Goal: Contribute content: Contribute content

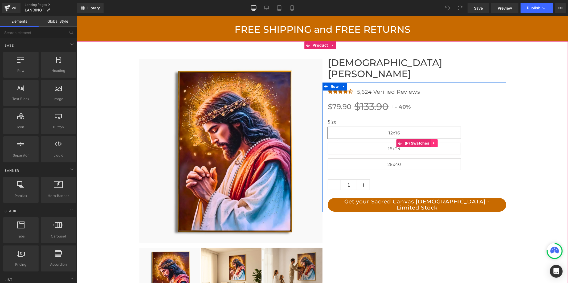
click at [433, 142] on icon at bounding box center [433, 143] width 1 height 2
click at [429, 141] on icon at bounding box center [431, 143] width 4 height 4
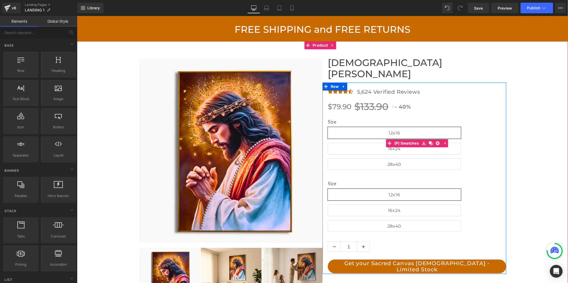
click at [367, 120] on label "Size" at bounding box center [417, 123] width 179 height 7
click at [409, 139] on span "(P) Swatches" at bounding box center [406, 143] width 27 height 8
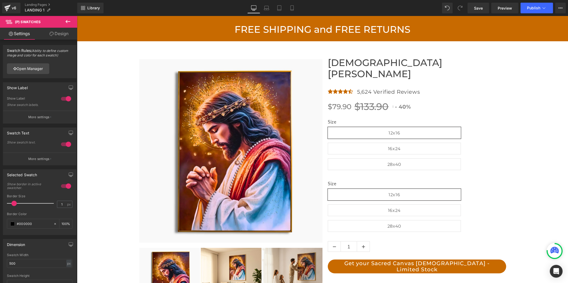
click at [62, 34] on link "Design" at bounding box center [59, 34] width 39 height 12
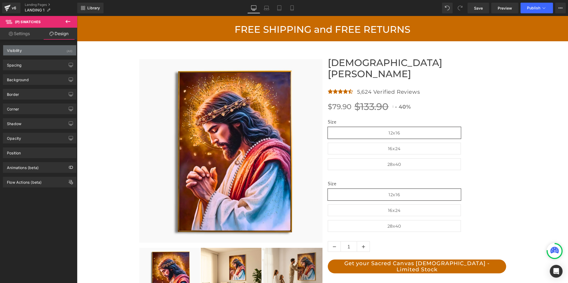
click at [41, 49] on div "Visibility (All)" at bounding box center [39, 50] width 73 height 10
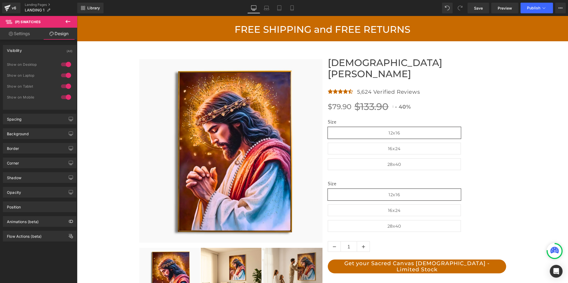
click at [63, 85] on div at bounding box center [66, 86] width 13 height 9
click at [63, 97] on div at bounding box center [66, 97] width 13 height 9
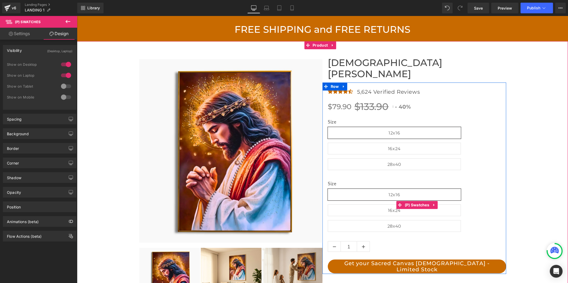
click at [386, 189] on span "12x16" at bounding box center [394, 195] width 133 height 12
click at [403, 201] on span "(P) Swatches" at bounding box center [416, 205] width 27 height 8
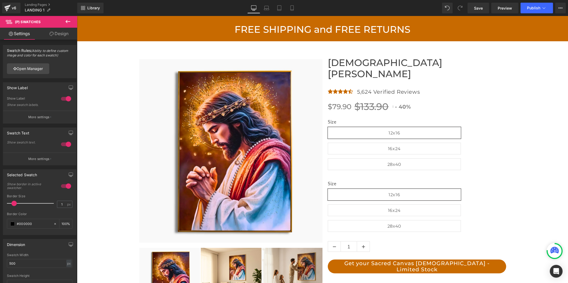
click at [55, 32] on link "Design" at bounding box center [59, 34] width 39 height 12
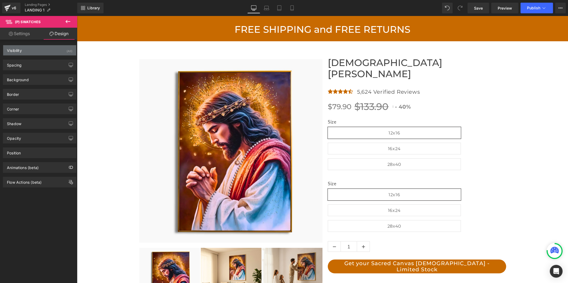
click at [34, 54] on div "Visibility (All)" at bounding box center [39, 50] width 73 height 10
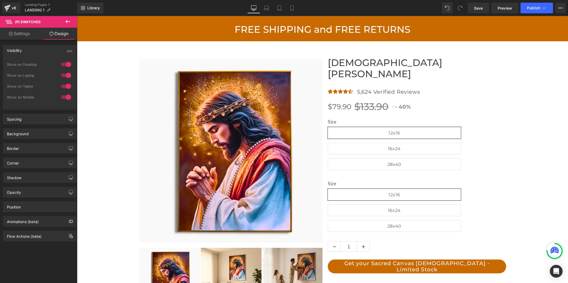
click at [63, 65] on div at bounding box center [66, 64] width 13 height 9
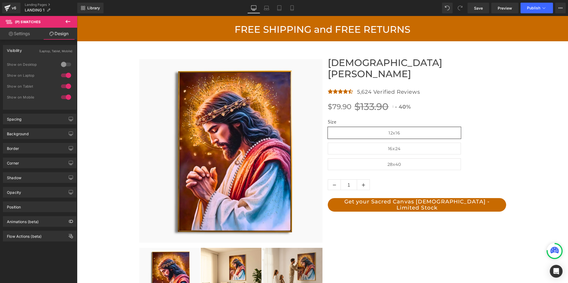
click at [63, 75] on div at bounding box center [66, 75] width 13 height 9
click at [486, 8] on link "Save" at bounding box center [479, 8] width 22 height 11
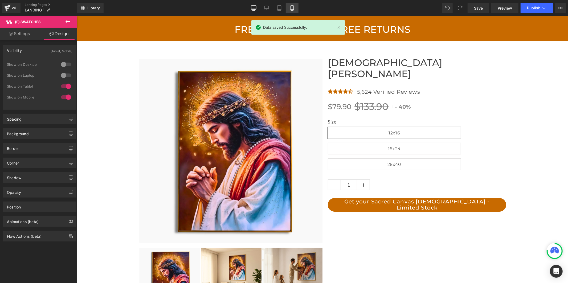
click at [291, 11] on link "Mobile" at bounding box center [292, 8] width 13 height 11
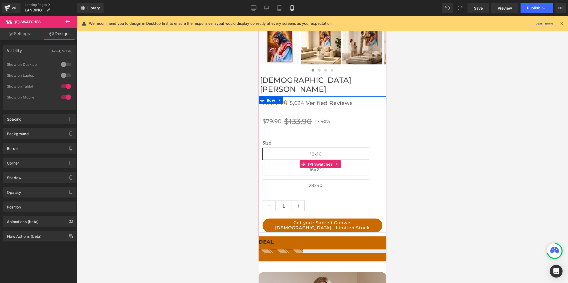
scroll to position [167, 0]
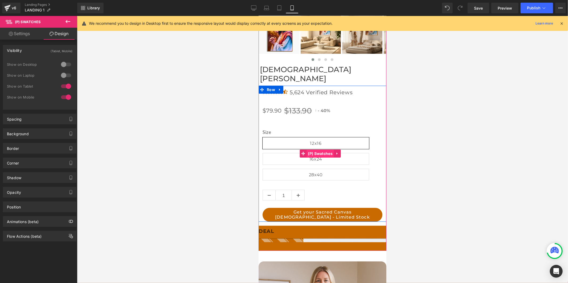
click at [325, 149] on span "(P) Swatches" at bounding box center [319, 153] width 27 height 8
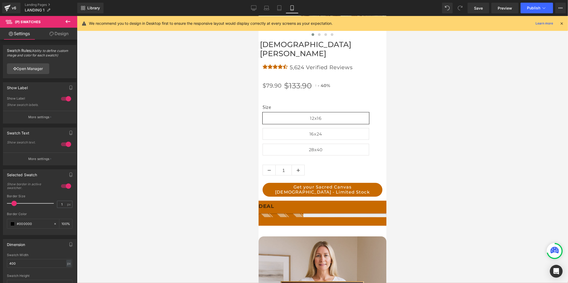
scroll to position [197, 0]
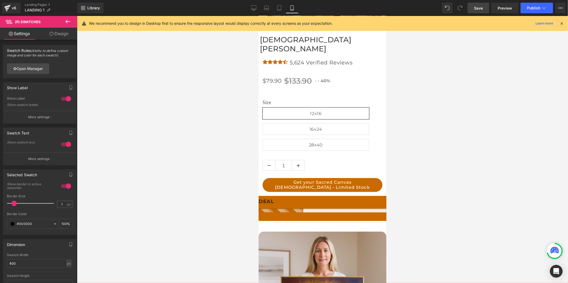
click at [481, 10] on span "Save" at bounding box center [478, 8] width 9 height 6
click at [525, 7] on button "Publish" at bounding box center [537, 8] width 33 height 11
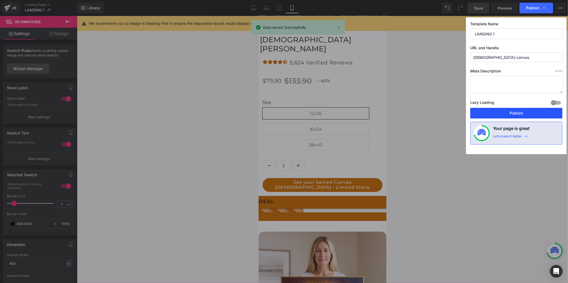
click at [508, 113] on button "Publish" at bounding box center [517, 113] width 92 height 11
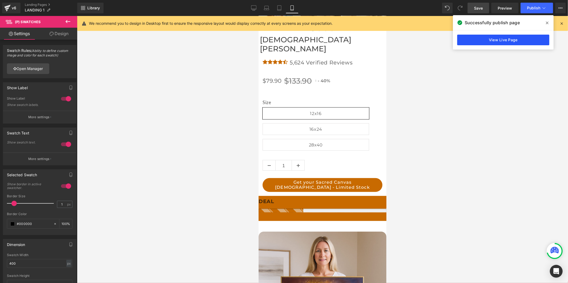
click at [469, 38] on link "View Live Page" at bounding box center [503, 40] width 92 height 11
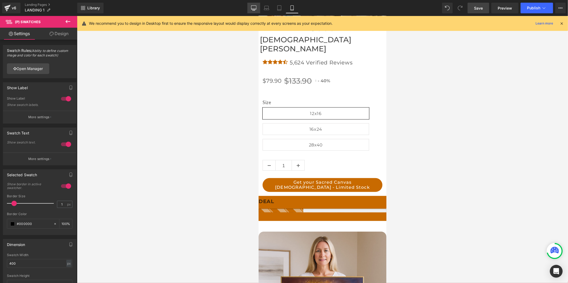
click at [253, 6] on icon at bounding box center [253, 7] width 5 height 5
type input "100"
type input "500"
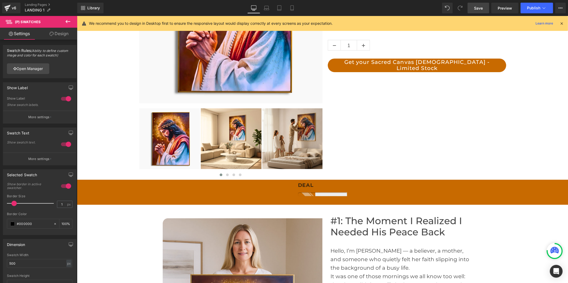
scroll to position [148, 0]
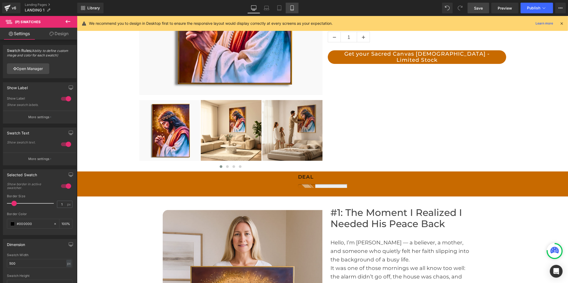
click at [290, 5] on link "Mobile" at bounding box center [292, 8] width 13 height 11
type input "100"
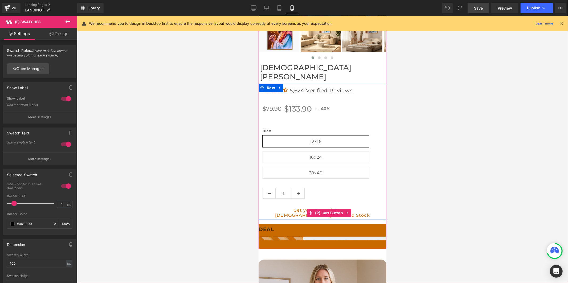
scroll to position [167, 0]
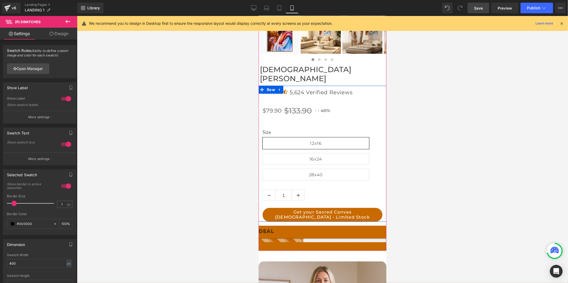
click at [289, 137] on span "12x16" at bounding box center [315, 143] width 107 height 12
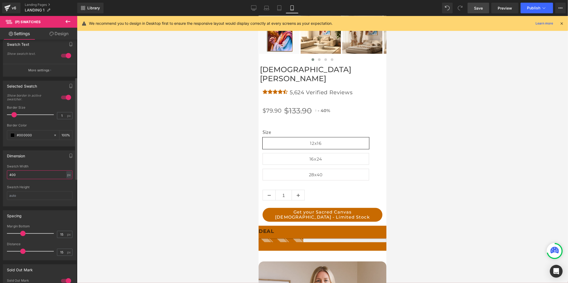
click at [19, 175] on input "400" at bounding box center [40, 175] width 66 height 9
drag, startPoint x: 19, startPoint y: 175, endPoint x: 9, endPoint y: 175, distance: 9.6
click at [9, 175] on input "400" at bounding box center [40, 175] width 66 height 9
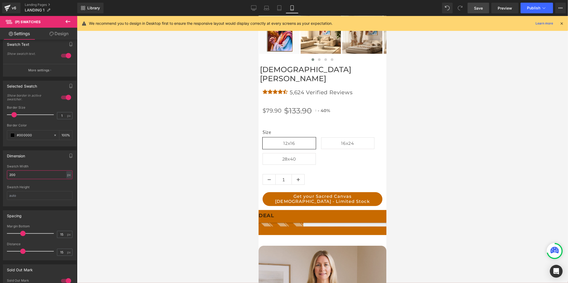
type input "200"
click at [483, 6] on span "Save" at bounding box center [478, 8] width 9 height 6
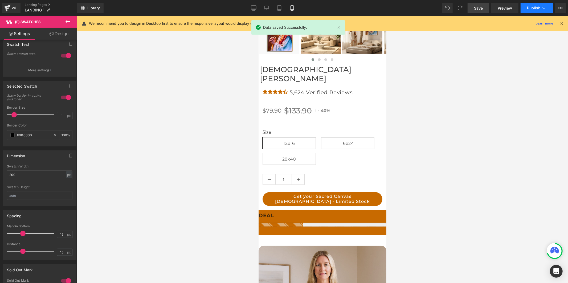
click at [537, 7] on span "Publish" at bounding box center [533, 8] width 13 height 4
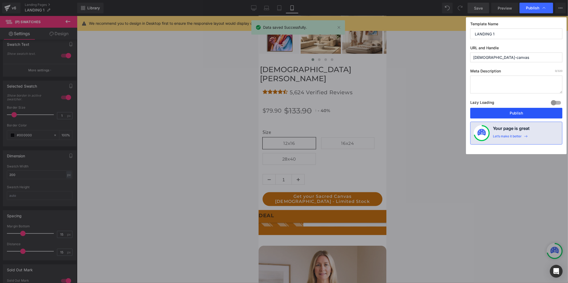
click at [514, 110] on button "Publish" at bounding box center [517, 113] width 92 height 11
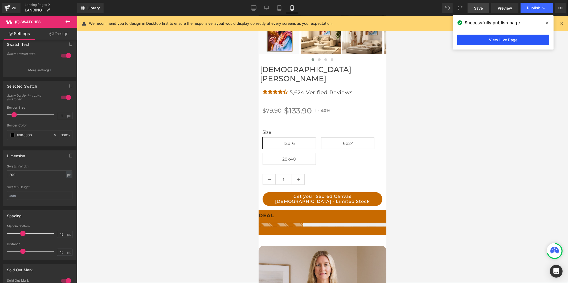
click at [514, 40] on link "View Live Page" at bounding box center [503, 40] width 92 height 11
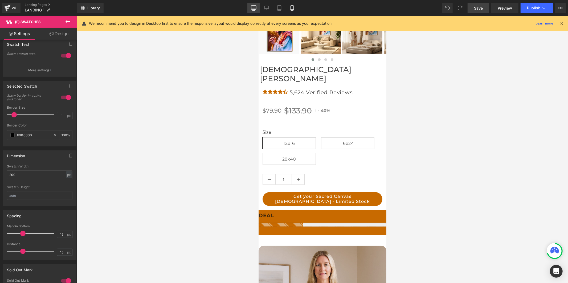
click at [257, 4] on link "Desktop" at bounding box center [254, 8] width 13 height 11
type input "100"
type input "500"
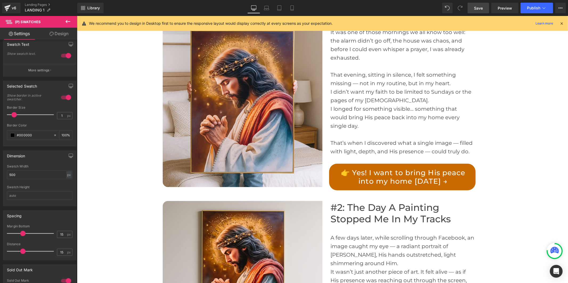
scroll to position [385, 0]
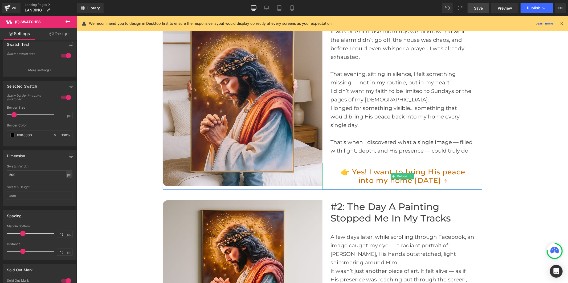
click at [378, 164] on link "👉 Yes! I want to bring His peace into my home [DATE] →" at bounding box center [402, 176] width 147 height 27
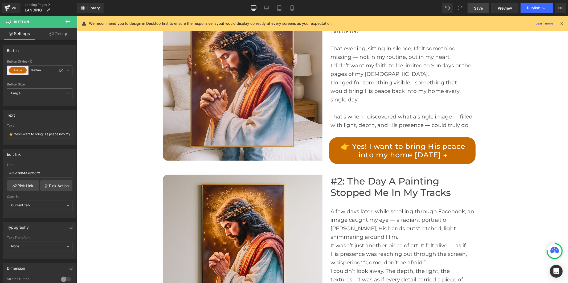
scroll to position [429, 0]
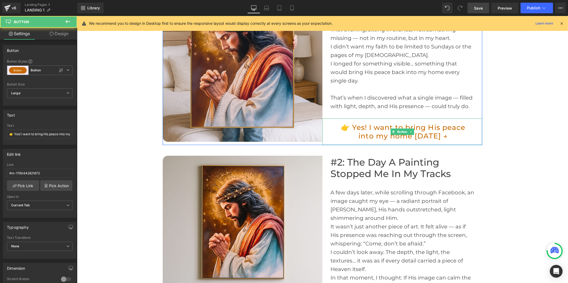
click at [362, 128] on link "👉 Yes! I want to bring His peace into my home [DATE] →" at bounding box center [402, 131] width 147 height 27
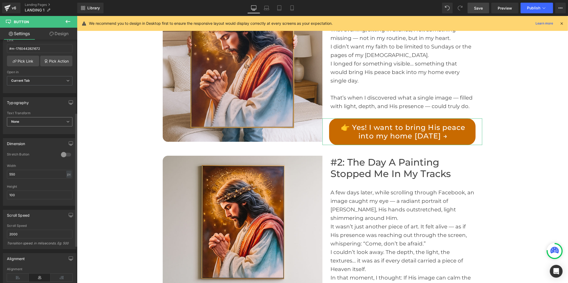
scroll to position [148, 0]
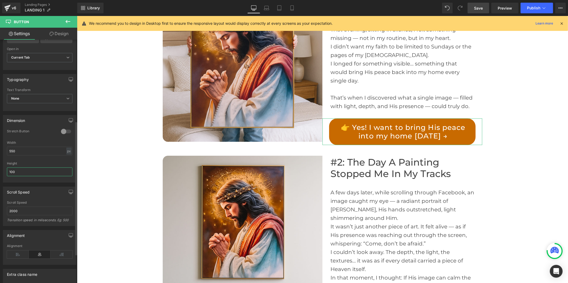
drag, startPoint x: 15, startPoint y: 172, endPoint x: 7, endPoint y: 172, distance: 7.5
click at [7, 172] on input "100" at bounding box center [40, 172] width 66 height 9
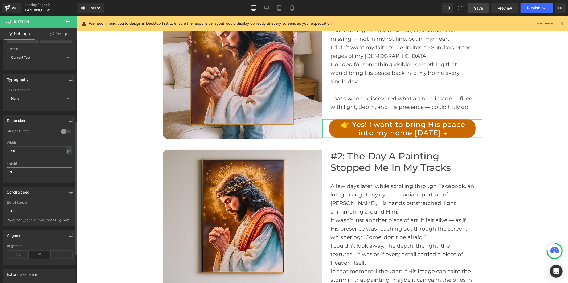
type input "70"
drag, startPoint x: 17, startPoint y: 152, endPoint x: 10, endPoint y: 151, distance: 7.2
click at [10, 151] on input "550" at bounding box center [40, 151] width 66 height 9
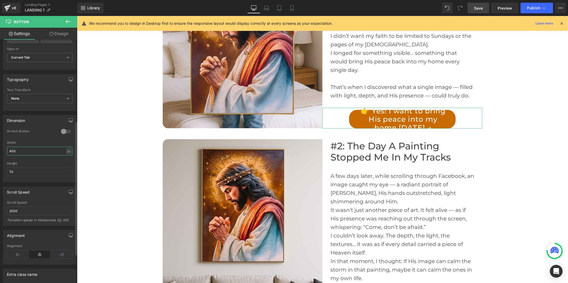
scroll to position [429, 0]
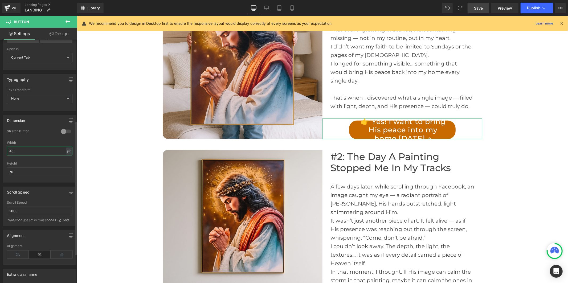
type input "4"
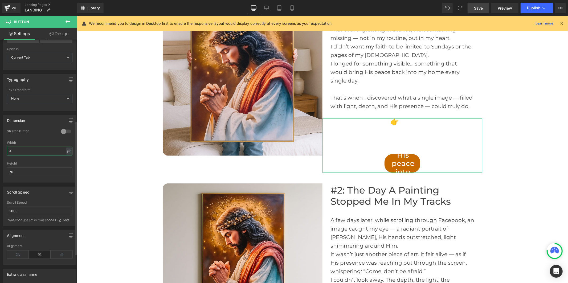
scroll to position [440, 0]
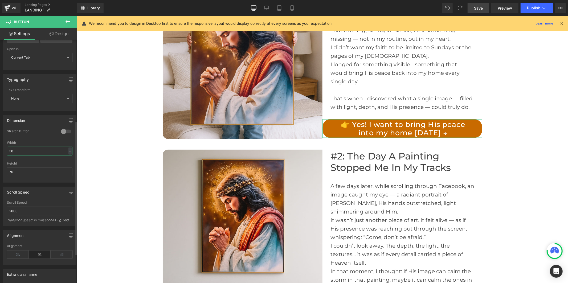
type input "500"
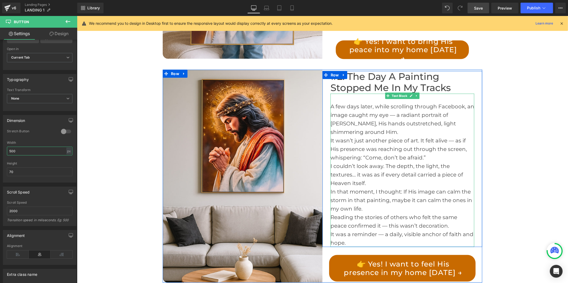
scroll to position [577, 0]
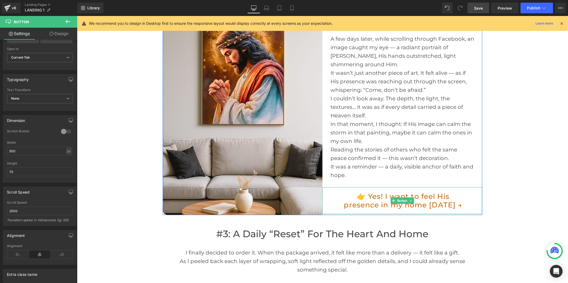
click at [369, 198] on link "👉 Yes! I want to feel His presence in my home [DATE] →" at bounding box center [402, 200] width 147 height 27
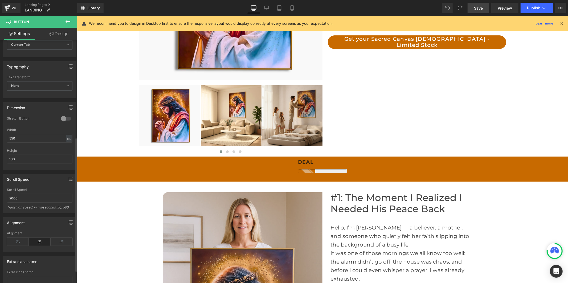
scroll to position [177, 0]
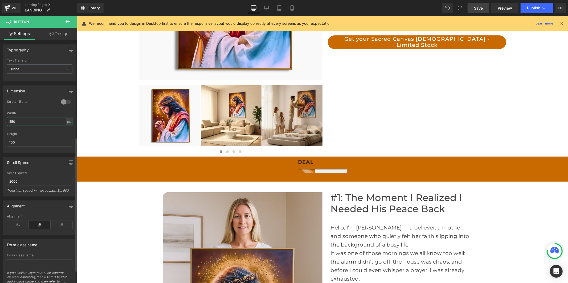
drag, startPoint x: 18, startPoint y: 123, endPoint x: 1, endPoint y: 124, distance: 16.3
click at [1, 124] on div "Dimension 0 Stretch Button 550px Width 550 px % px 100px Height 100" at bounding box center [40, 118] width 80 height 72
type input "500"
drag, startPoint x: 19, startPoint y: 139, endPoint x: 2, endPoint y: 139, distance: 17.6
click at [2, 139] on div "Dimension 0 Stretch Button 500px Width 500 px % px 100px Height 100" at bounding box center [40, 118] width 80 height 72
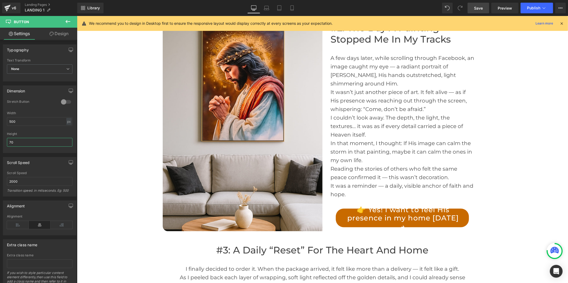
scroll to position [666, 0]
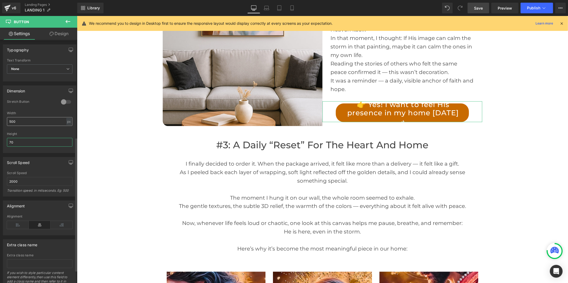
type input "70"
click at [15, 120] on input "500" at bounding box center [40, 121] width 66 height 9
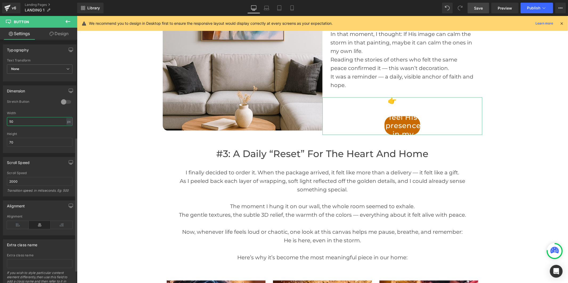
scroll to position [670, 0]
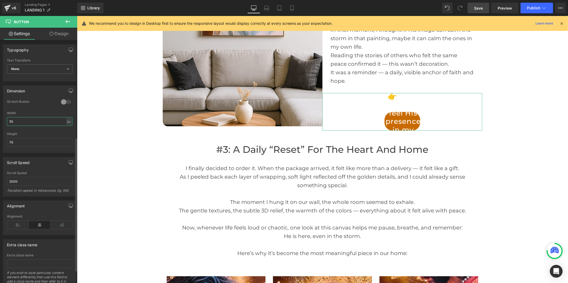
type input "550"
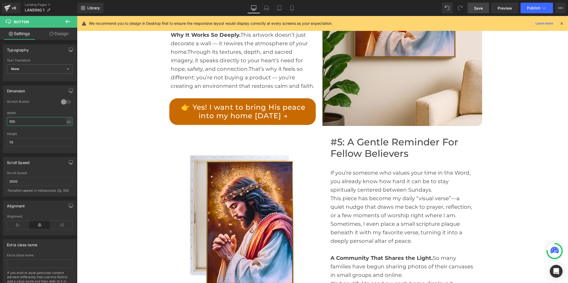
scroll to position [1258, 0]
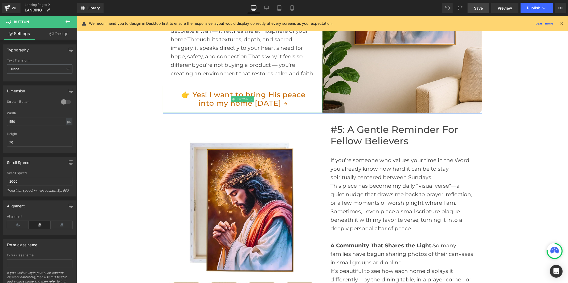
click at [289, 106] on link "👉 Yes! I want to bring His peace into my home [DATE] →" at bounding box center [242, 99] width 147 height 27
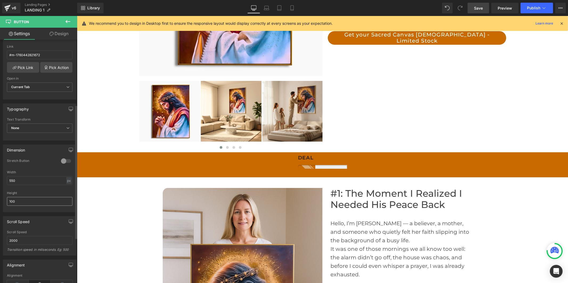
scroll to position [163, 0]
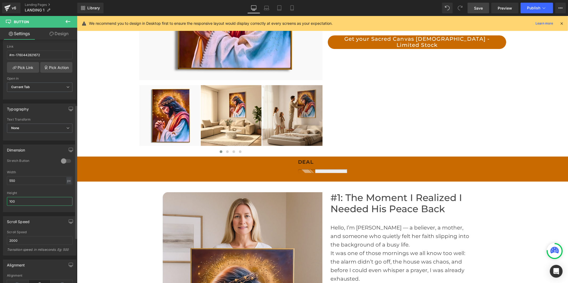
drag, startPoint x: 17, startPoint y: 201, endPoint x: 3, endPoint y: 200, distance: 14.2
click at [3, 200] on div "0 Stretch Button 550px Width 550 px % px 100px Height 100" at bounding box center [39, 185] width 73 height 53
type input "70"
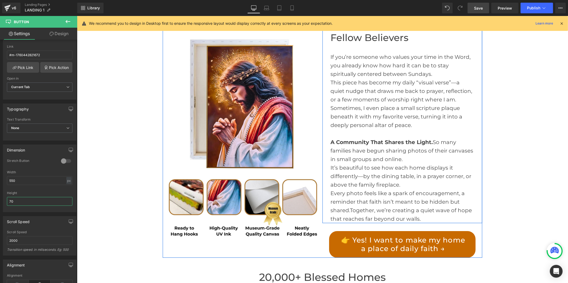
scroll to position [1376, 0]
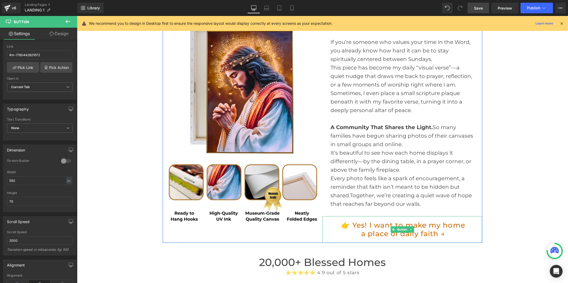
click at [362, 225] on link "👉 Yes! I want to make my home a place of daily faith →" at bounding box center [402, 229] width 147 height 27
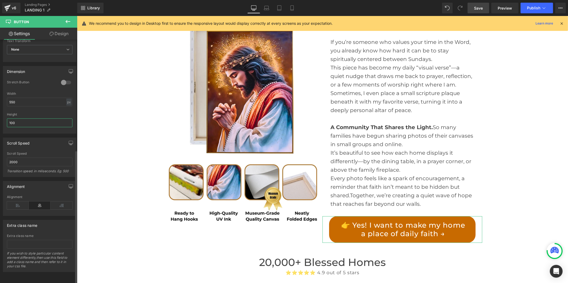
drag, startPoint x: 17, startPoint y: 118, endPoint x: 6, endPoint y: 117, distance: 11.2
click at [6, 117] on div "0 Stretch Button 550px Width 550 px % px 100px Height 100" at bounding box center [39, 106] width 73 height 53
type input "70"
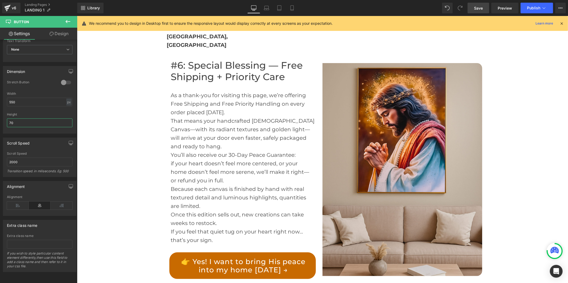
scroll to position [2024, 0]
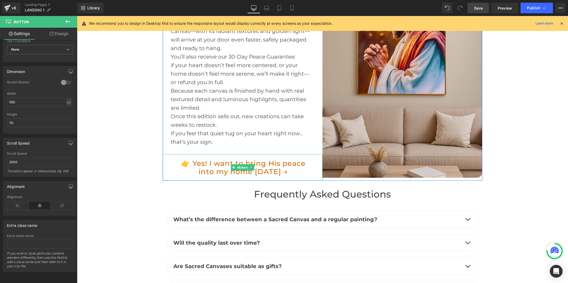
click at [236, 154] on link "👉 Yes! I want to bring His peace into my home [DATE] →" at bounding box center [242, 167] width 147 height 27
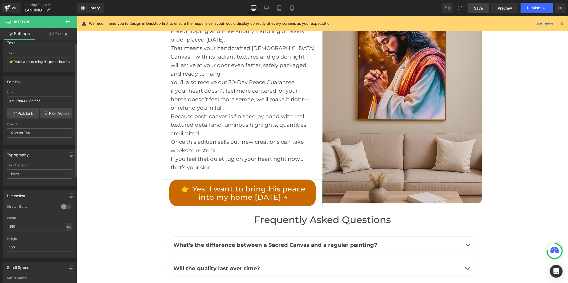
scroll to position [201, 0]
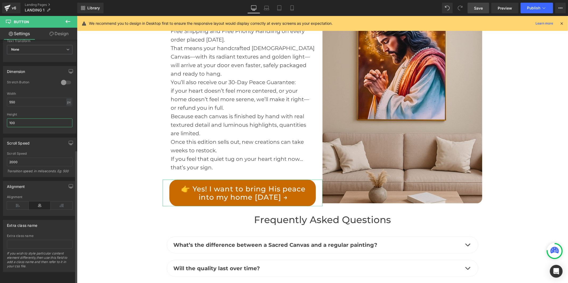
drag, startPoint x: 18, startPoint y: 120, endPoint x: 4, endPoint y: 117, distance: 14.3
click at [4, 117] on div "0 Stretch Button 550px Width 550 px % px 100px Height 100" at bounding box center [39, 106] width 73 height 53
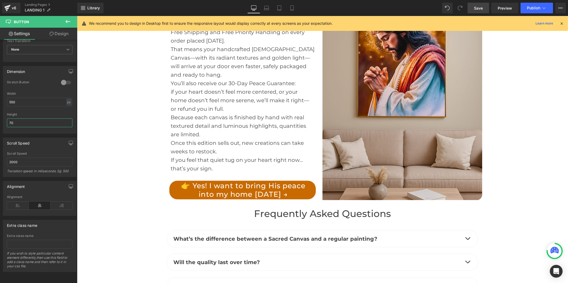
type input "70"
click at [476, 6] on span "Save" at bounding box center [478, 8] width 9 height 6
click at [535, 8] on span "Publish" at bounding box center [533, 8] width 13 height 4
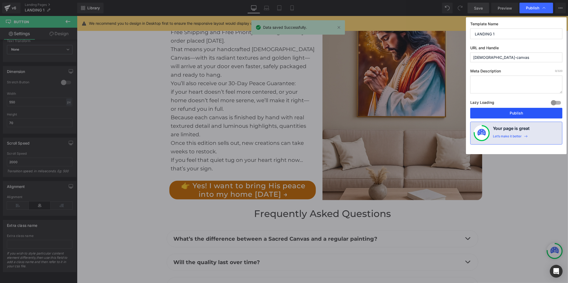
click at [503, 115] on button "Publish" at bounding box center [517, 113] width 92 height 11
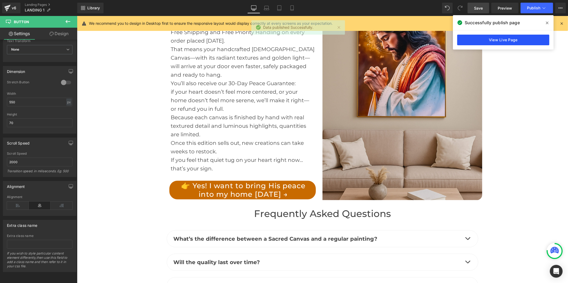
click at [481, 39] on link "View Live Page" at bounding box center [503, 40] width 92 height 11
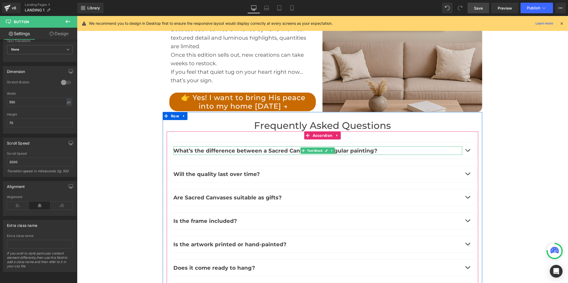
scroll to position [2057, 0]
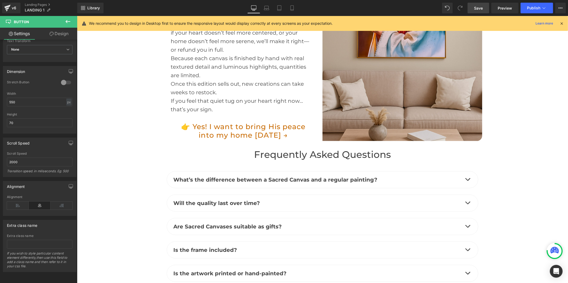
click at [237, 121] on link "👉 Yes! I want to bring His peace into my home [DATE] →" at bounding box center [242, 130] width 147 height 19
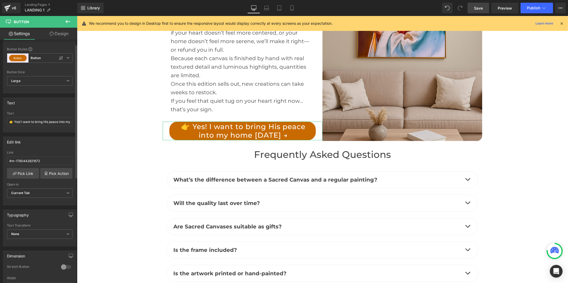
scroll to position [0, 0]
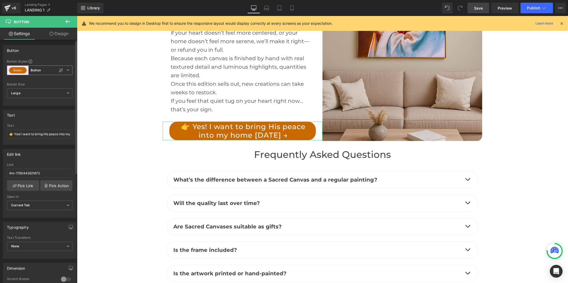
click at [39, 73] on span "Button Button" at bounding box center [40, 71] width 66 height 10
click at [66, 72] on span "Button Button" at bounding box center [38, 71] width 63 height 10
click at [67, 69] on icon at bounding box center [67, 69] width 3 height 3
click at [65, 70] on icon at bounding box center [65, 69] width 3 height 3
click at [63, 91] on span "Large" at bounding box center [40, 93] width 66 height 10
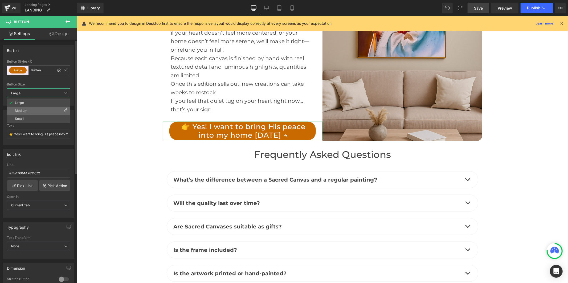
click at [52, 109] on li "Medium" at bounding box center [38, 111] width 63 height 8
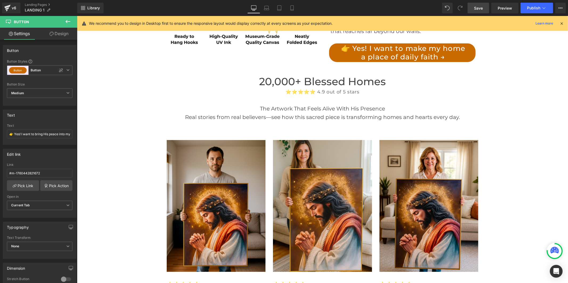
scroll to position [1465, 0]
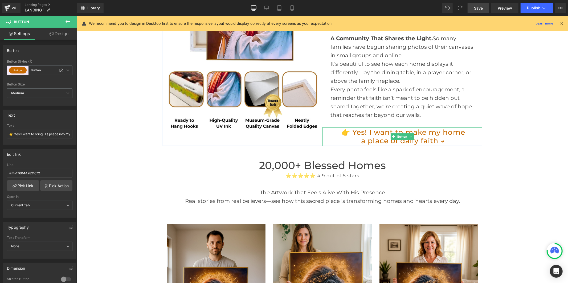
click at [353, 137] on link "👉 Yes! I want to make my home a place of daily faith →" at bounding box center [402, 136] width 147 height 19
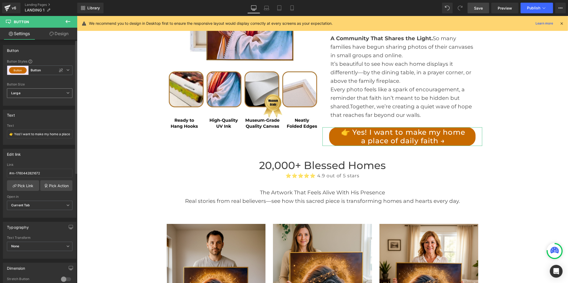
click at [44, 93] on span "Large" at bounding box center [40, 93] width 66 height 10
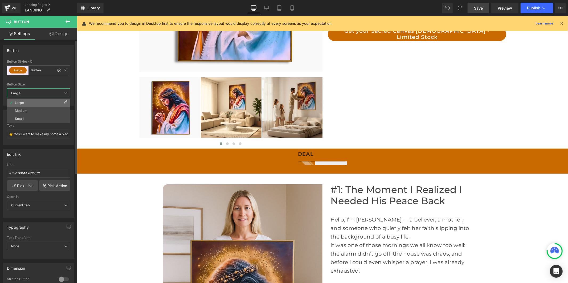
scroll to position [163, 0]
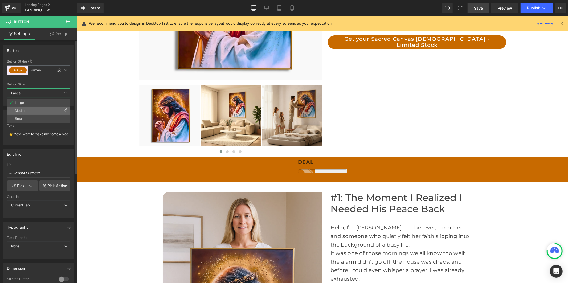
click at [40, 111] on li "Medium" at bounding box center [38, 111] width 63 height 8
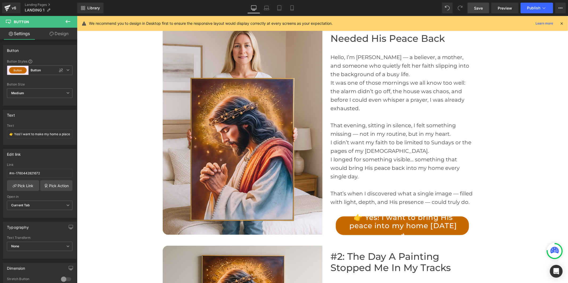
scroll to position [340, 0]
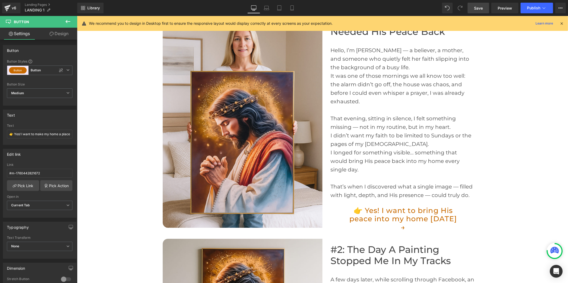
click at [356, 209] on link "👉 Yes! I want to bring His peace into my home [DATE] →" at bounding box center [402, 218] width 133 height 19
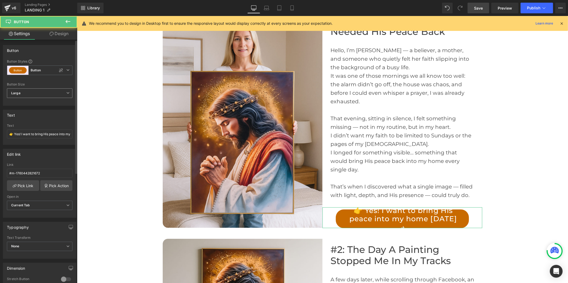
click at [36, 95] on span "Large" at bounding box center [40, 93] width 66 height 10
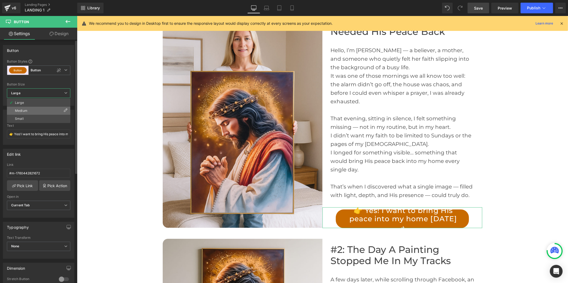
click at [35, 111] on li "Medium" at bounding box center [38, 111] width 63 height 8
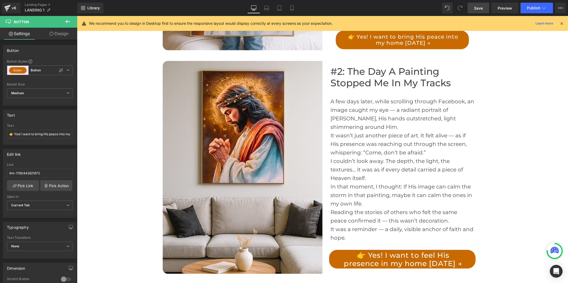
scroll to position [636, 0]
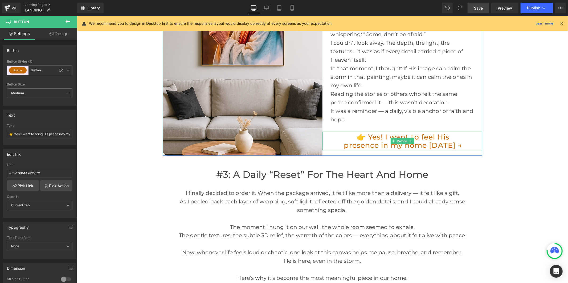
click at [382, 148] on link "👉 Yes! I want to feel His presence in my home [DATE] →" at bounding box center [402, 141] width 147 height 19
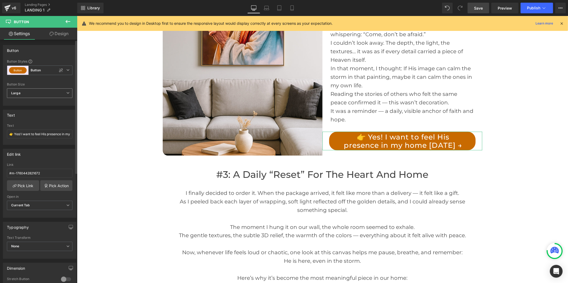
click at [44, 90] on span "Large" at bounding box center [40, 93] width 66 height 10
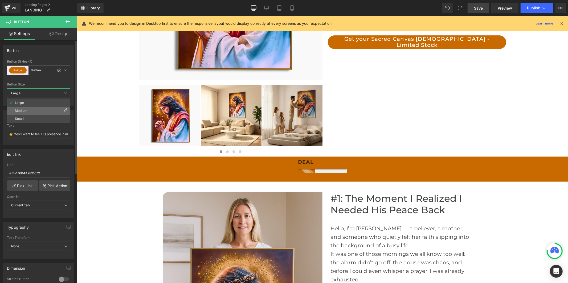
click at [40, 112] on li "Medium" at bounding box center [38, 111] width 63 height 8
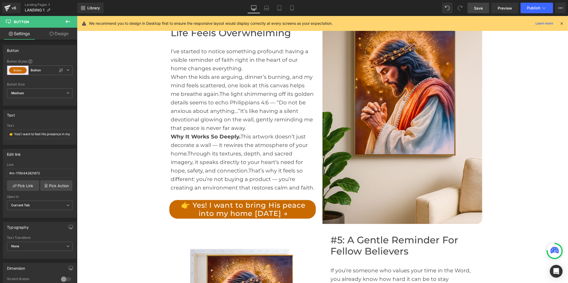
scroll to position [1229, 0]
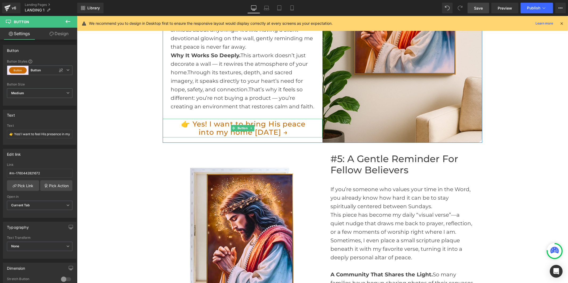
click at [299, 135] on link "👉 Yes! I want to bring His peace into my home [DATE] →" at bounding box center [242, 128] width 147 height 19
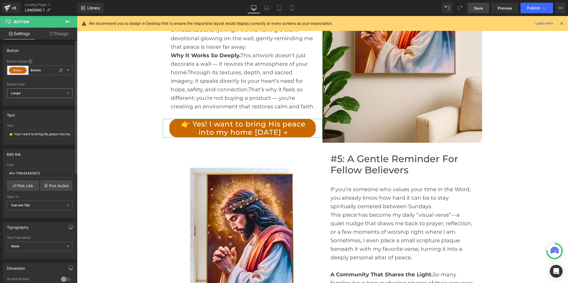
click at [45, 94] on span "Large" at bounding box center [40, 93] width 66 height 10
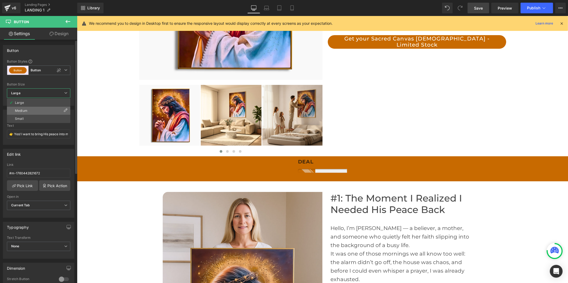
scroll to position [163, 0]
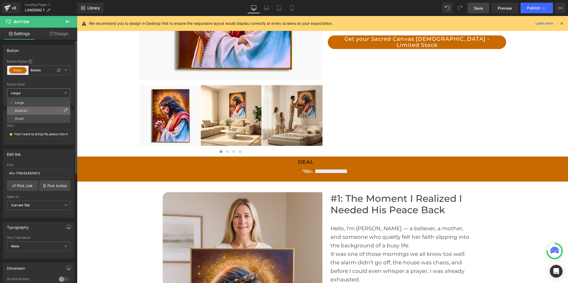
click at [40, 110] on li "Medium" at bounding box center [38, 111] width 63 height 8
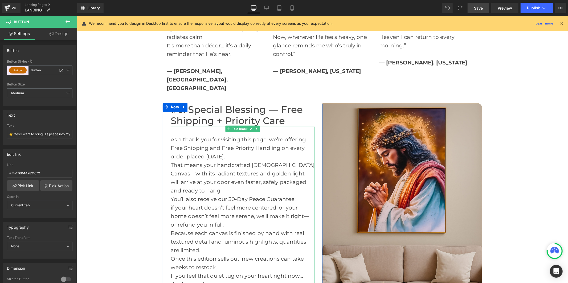
scroll to position [1791, 0]
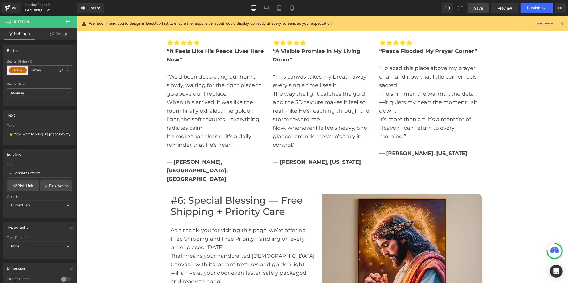
click at [477, 9] on span "Save" at bounding box center [478, 8] width 9 height 6
click at [529, 7] on span "Publish" at bounding box center [533, 8] width 13 height 4
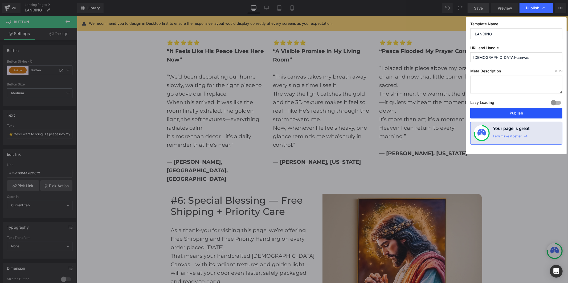
click at [504, 113] on button "Publish" at bounding box center [517, 113] width 92 height 11
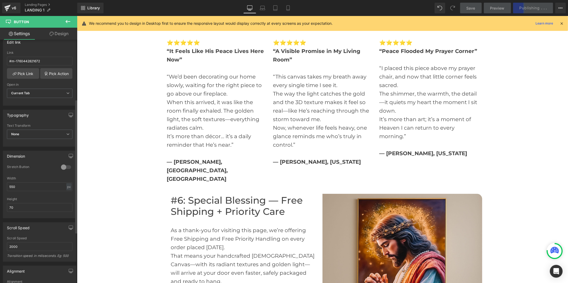
scroll to position [83, 0]
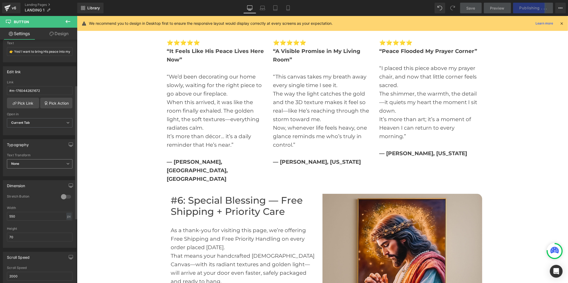
click at [46, 164] on span "None" at bounding box center [40, 163] width 66 height 9
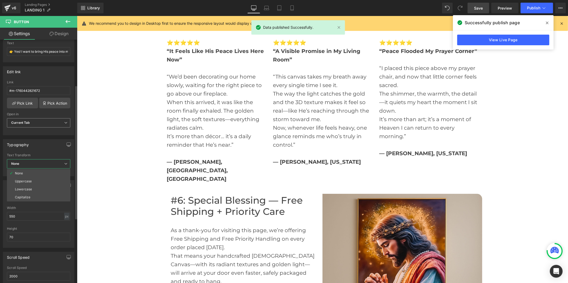
click at [43, 123] on span "Current Tab" at bounding box center [38, 122] width 63 height 9
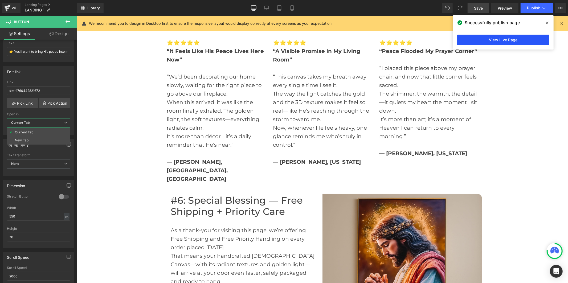
click at [515, 37] on link "View Live Page" at bounding box center [503, 40] width 92 height 11
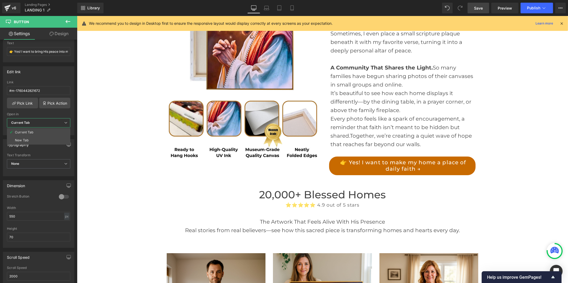
scroll to position [1347, 0]
